Goal: Find specific page/section: Find specific page/section

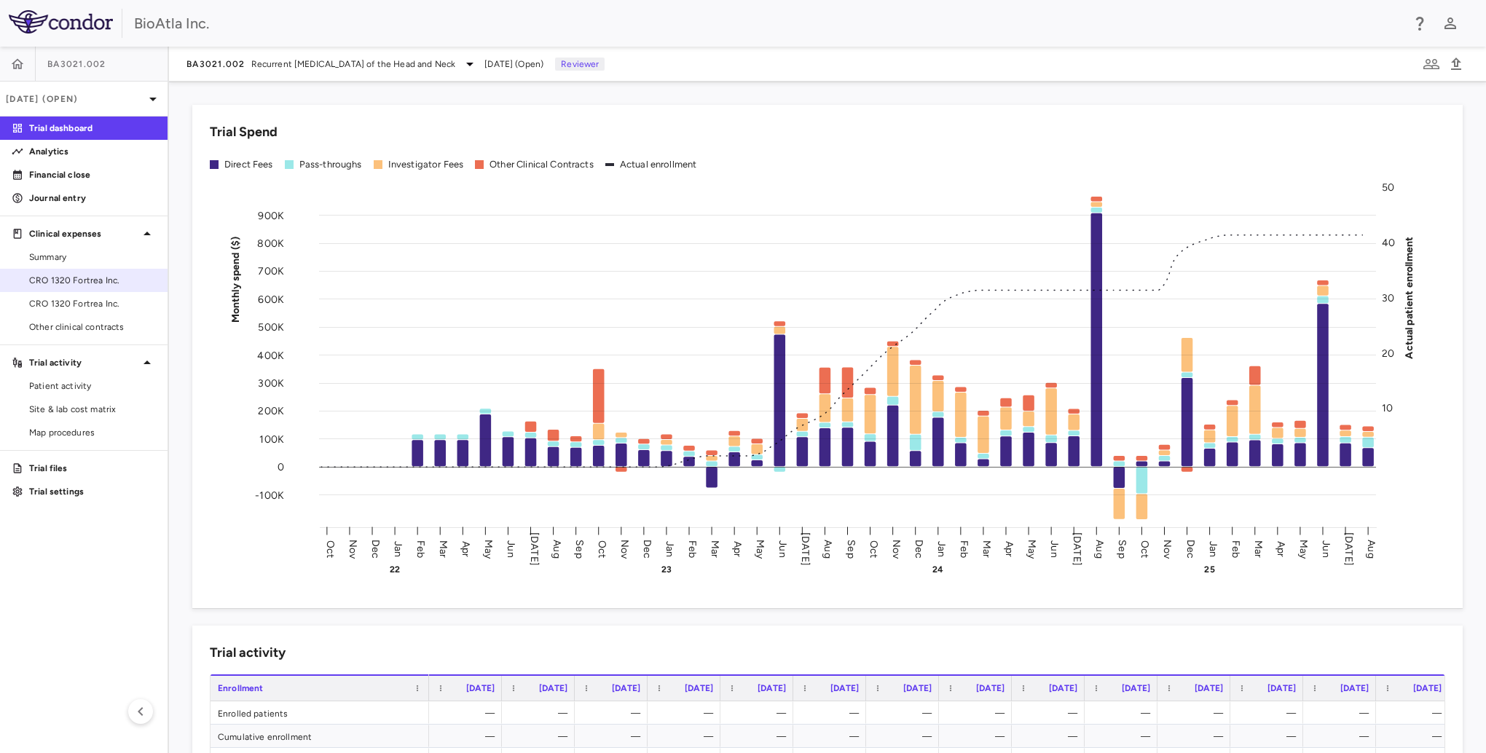
click at [96, 274] on span "CRO 1320 Fortrea Inc." at bounding box center [92, 280] width 127 height 13
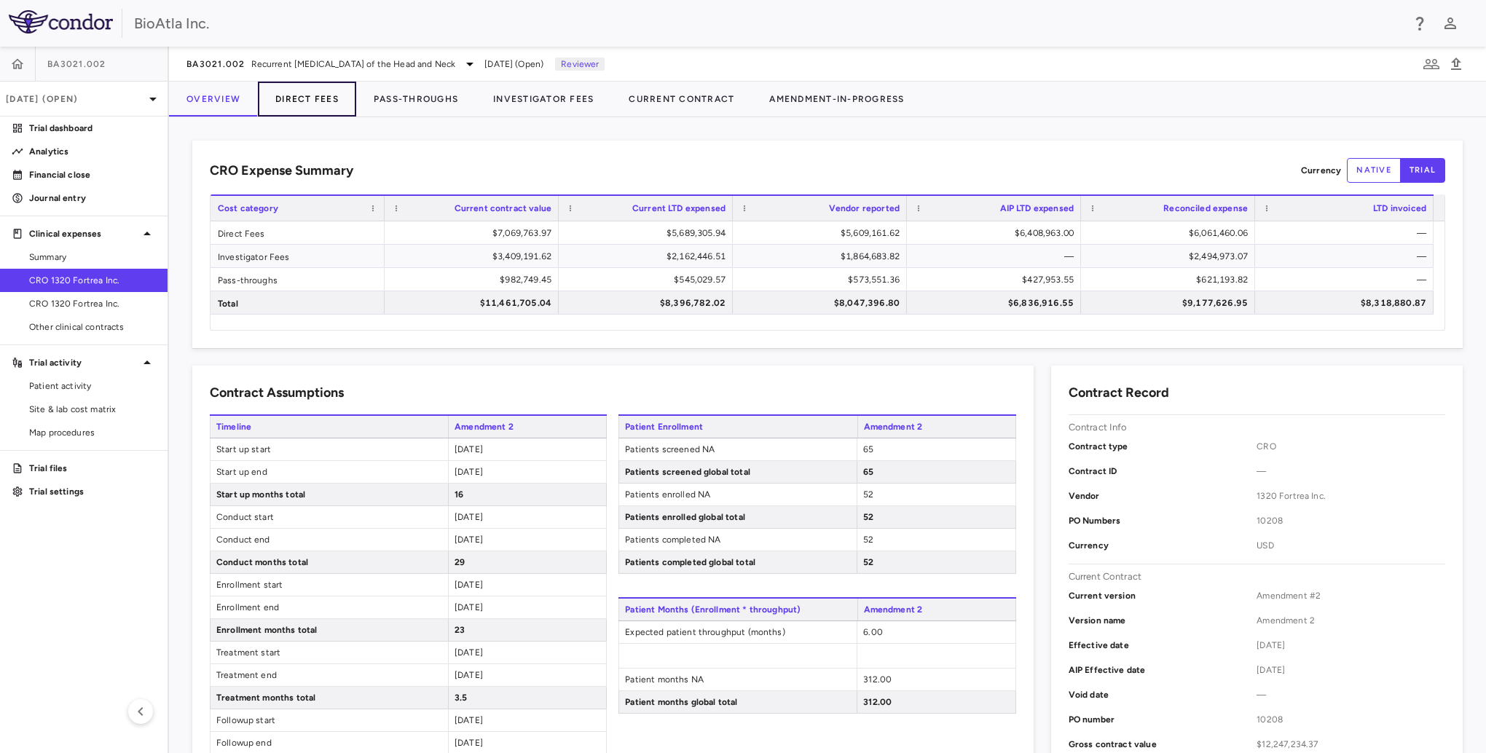
click at [316, 98] on button "Direct Fees" at bounding box center [307, 99] width 98 height 35
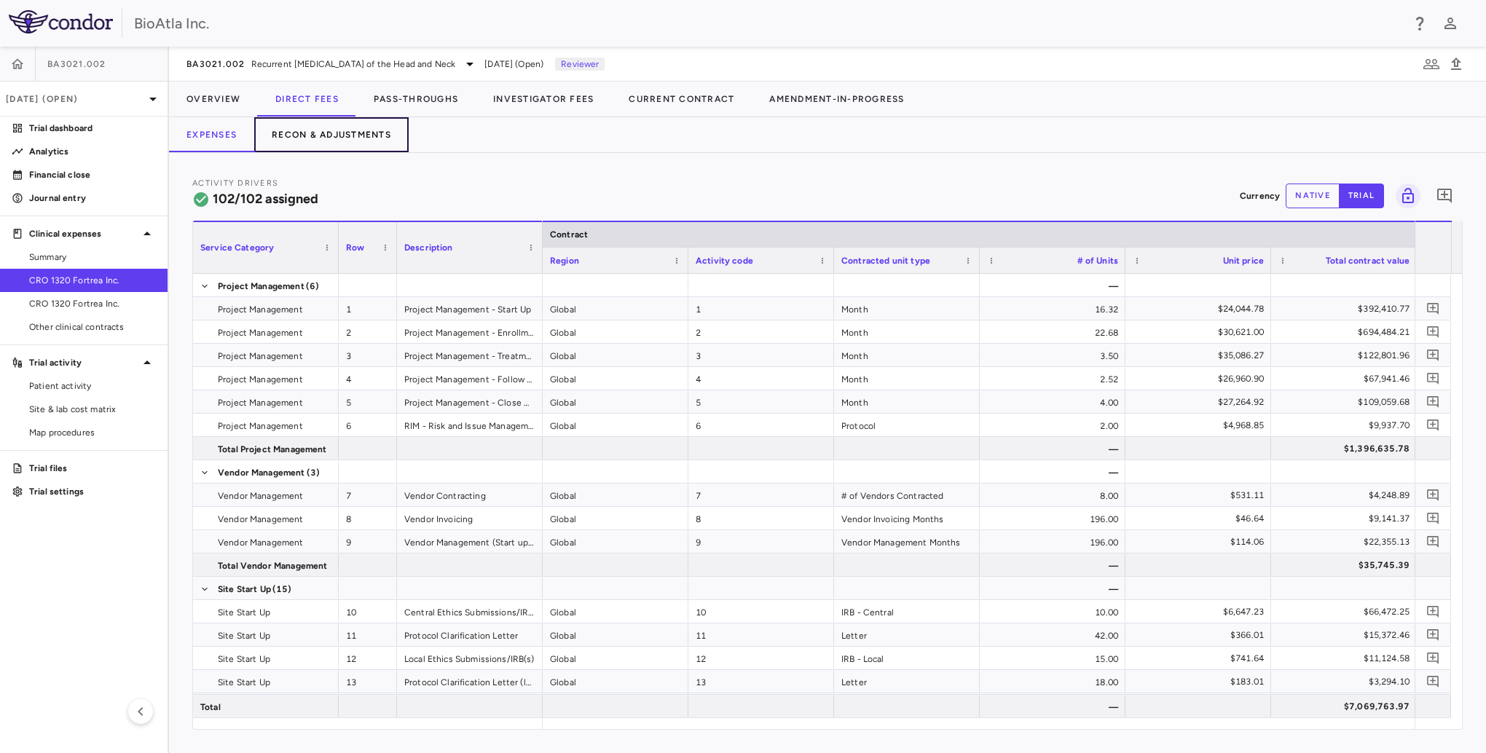
click at [323, 139] on button "Recon & Adjustments" at bounding box center [331, 134] width 154 height 35
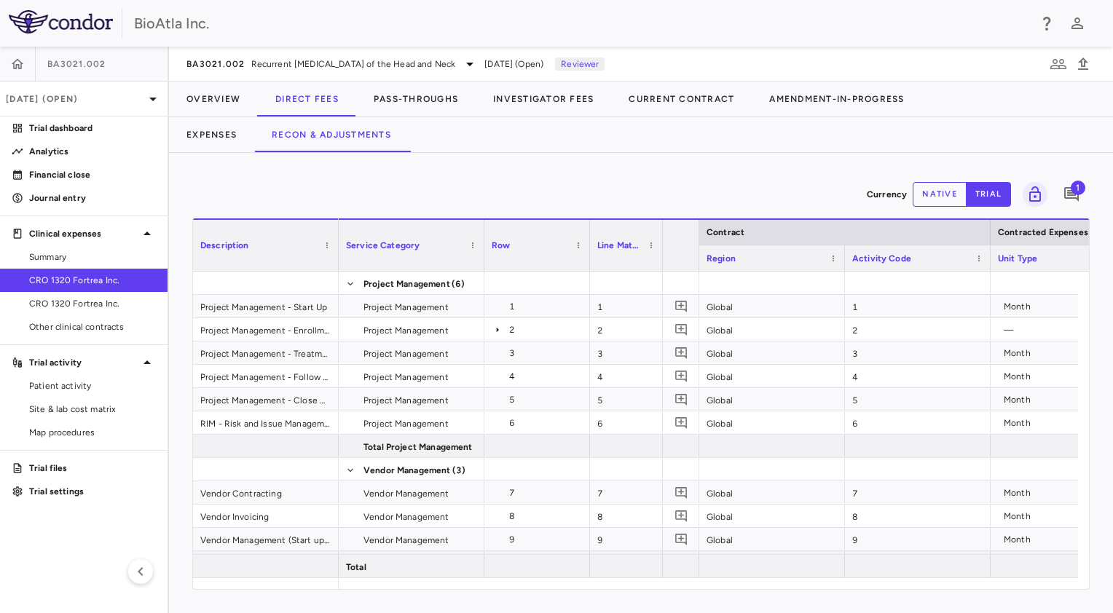
drag, startPoint x: 540, startPoint y: 237, endPoint x: 628, endPoint y: 239, distance: 87.4
click at [592, 239] on div at bounding box center [589, 245] width 6 height 51
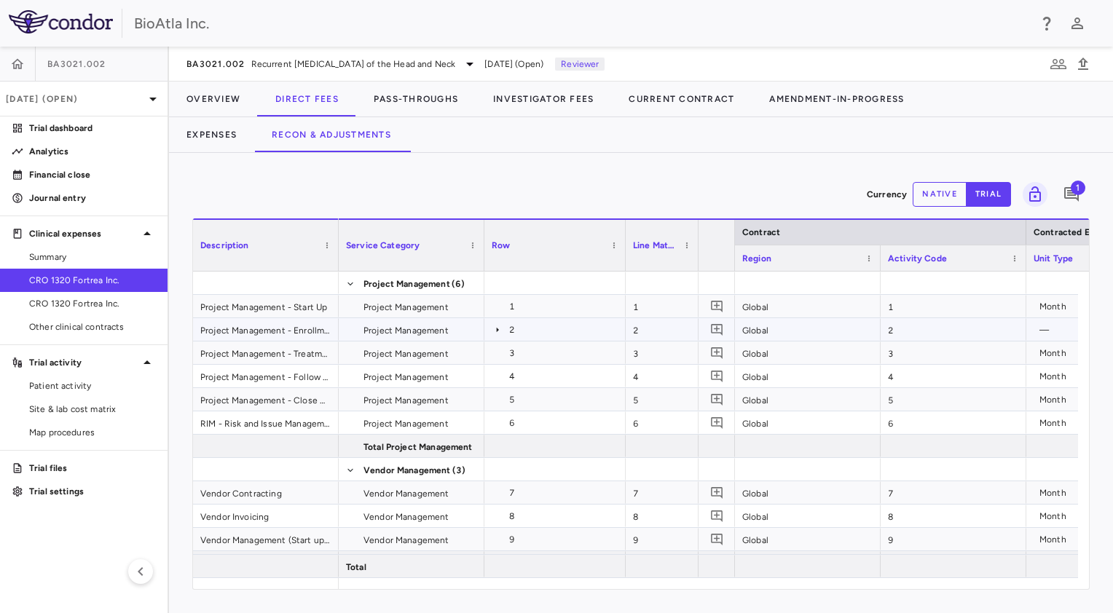
click at [497, 331] on icon at bounding box center [498, 330] width 12 height 12
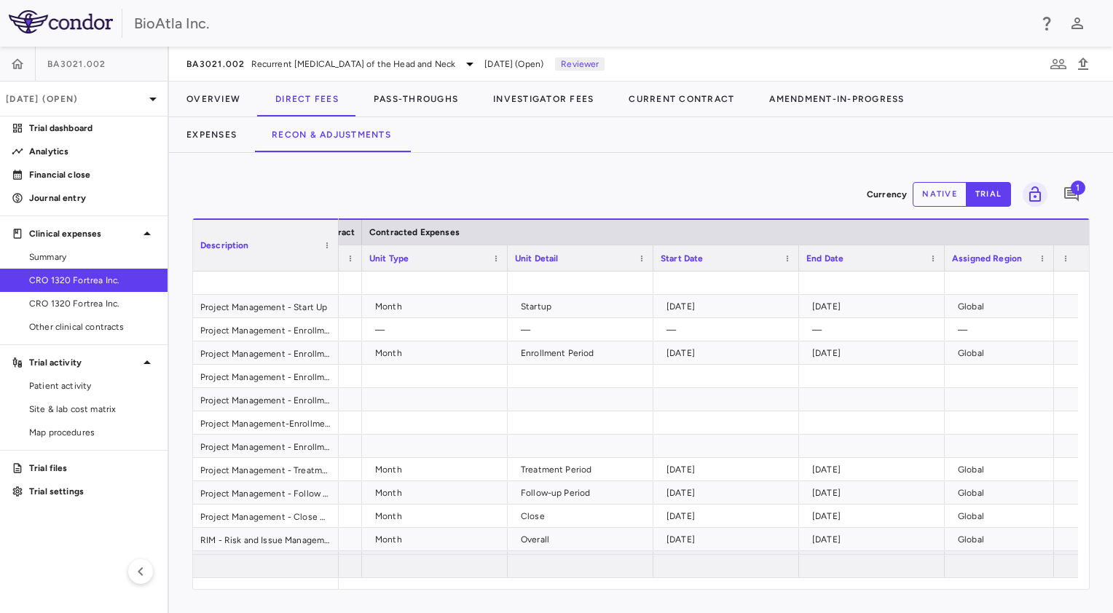
scroll to position [0, 760]
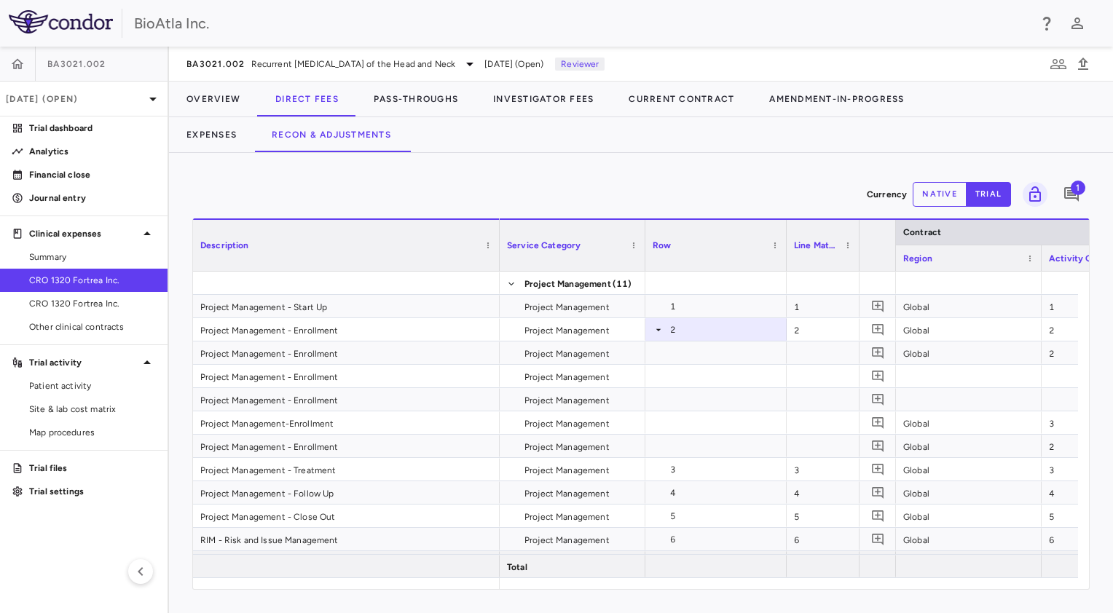
drag, startPoint x: 336, startPoint y: 230, endPoint x: 497, endPoint y: 237, distance: 161.1
click at [497, 237] on div at bounding box center [499, 245] width 6 height 51
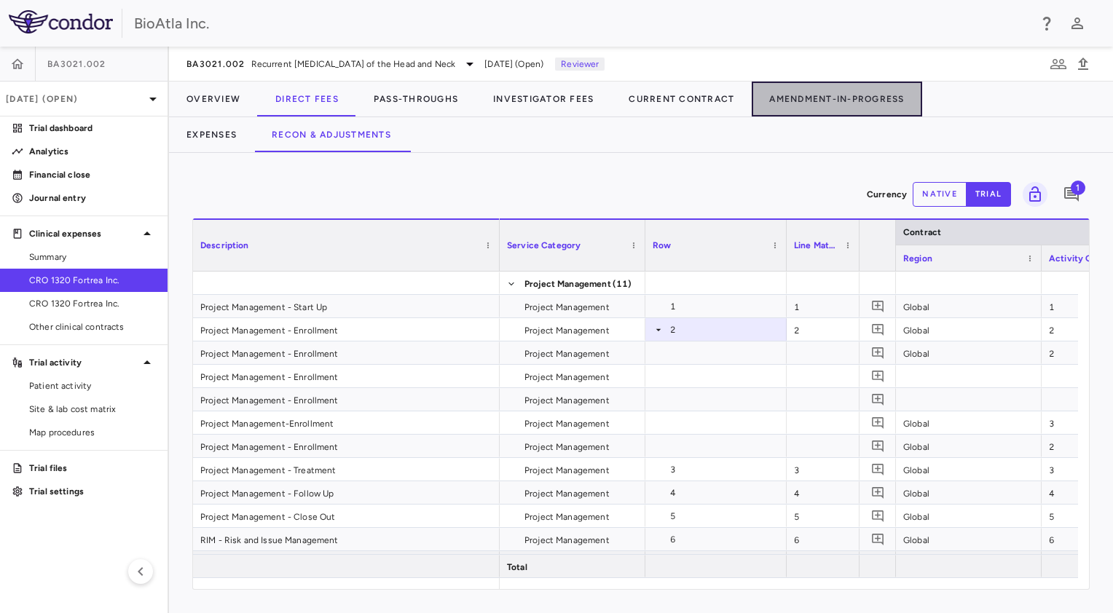
drag, startPoint x: 840, startPoint y: 100, endPoint x: 835, endPoint y: 122, distance: 22.6
click at [840, 101] on button "Amendment-In-Progress" at bounding box center [837, 99] width 170 height 35
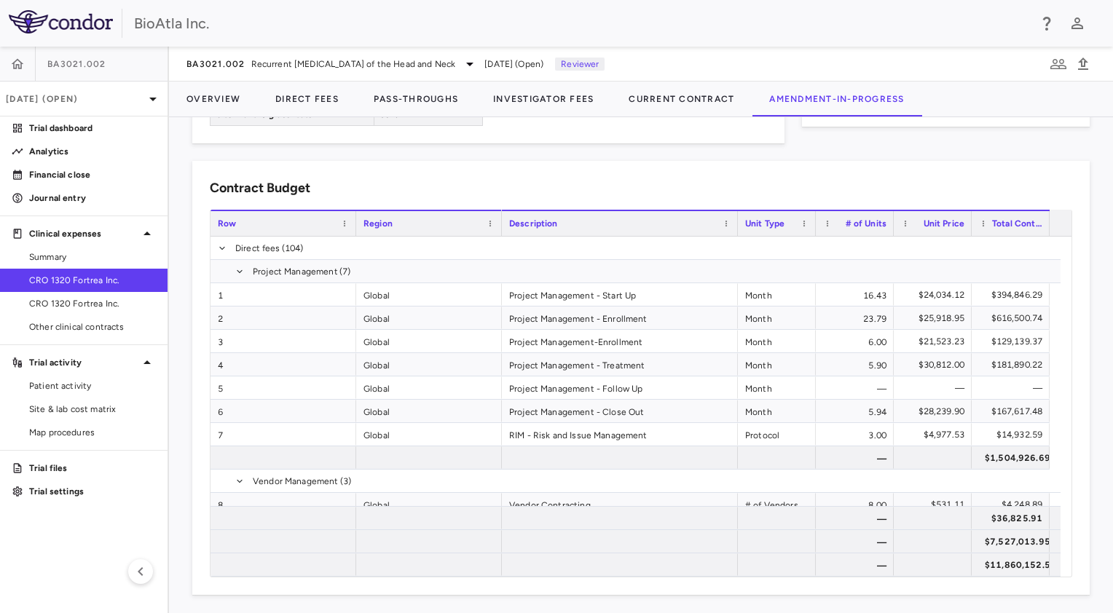
drag, startPoint x: 609, startPoint y: 216, endPoint x: 736, endPoint y: 228, distance: 127.3
click at [736, 228] on div at bounding box center [737, 223] width 6 height 25
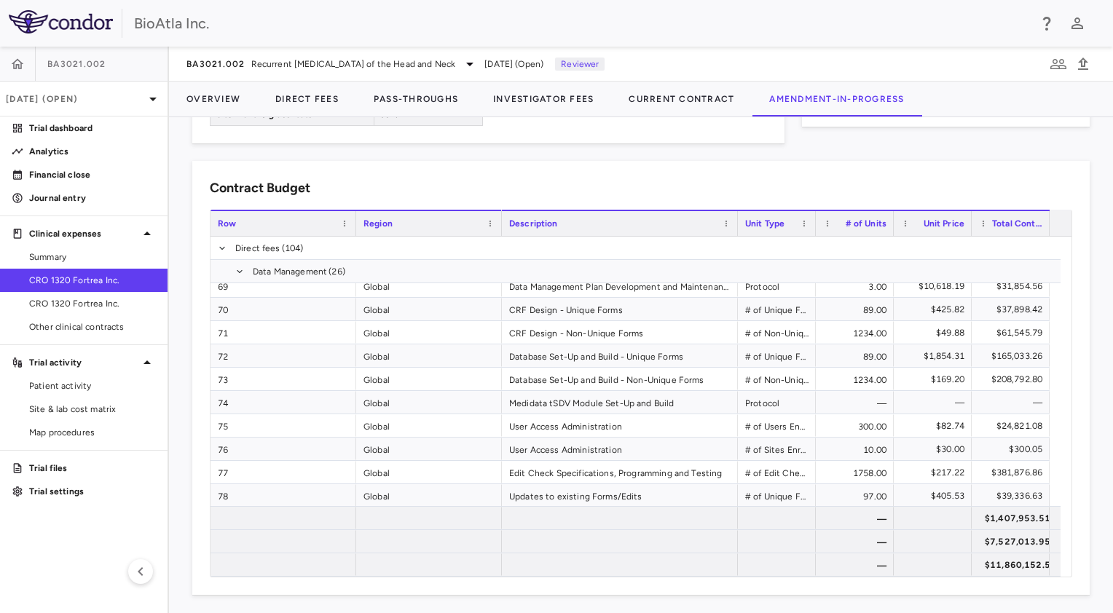
scroll to position [2039, 0]
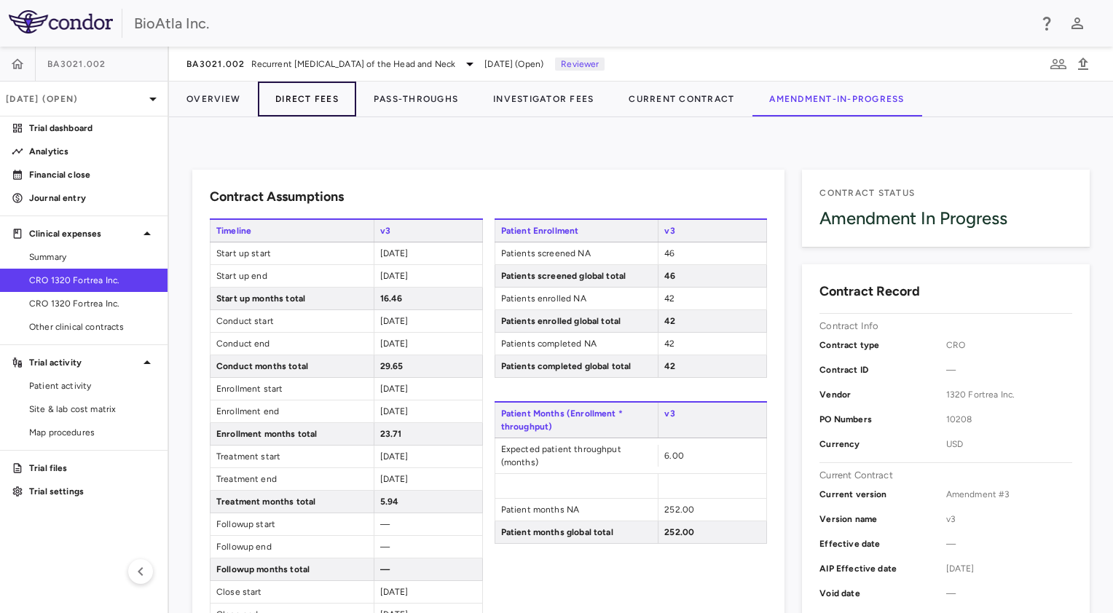
click at [289, 101] on button "Direct Fees" at bounding box center [307, 99] width 98 height 35
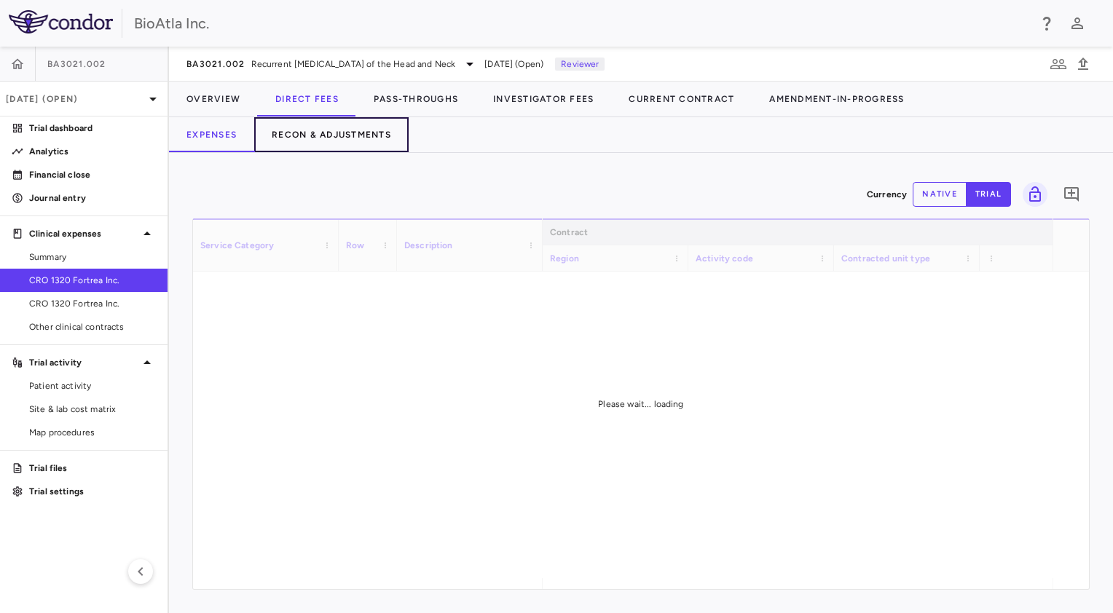
click at [344, 125] on button "Recon & Adjustments" at bounding box center [331, 134] width 154 height 35
